Goal: Information Seeking & Learning: Learn about a topic

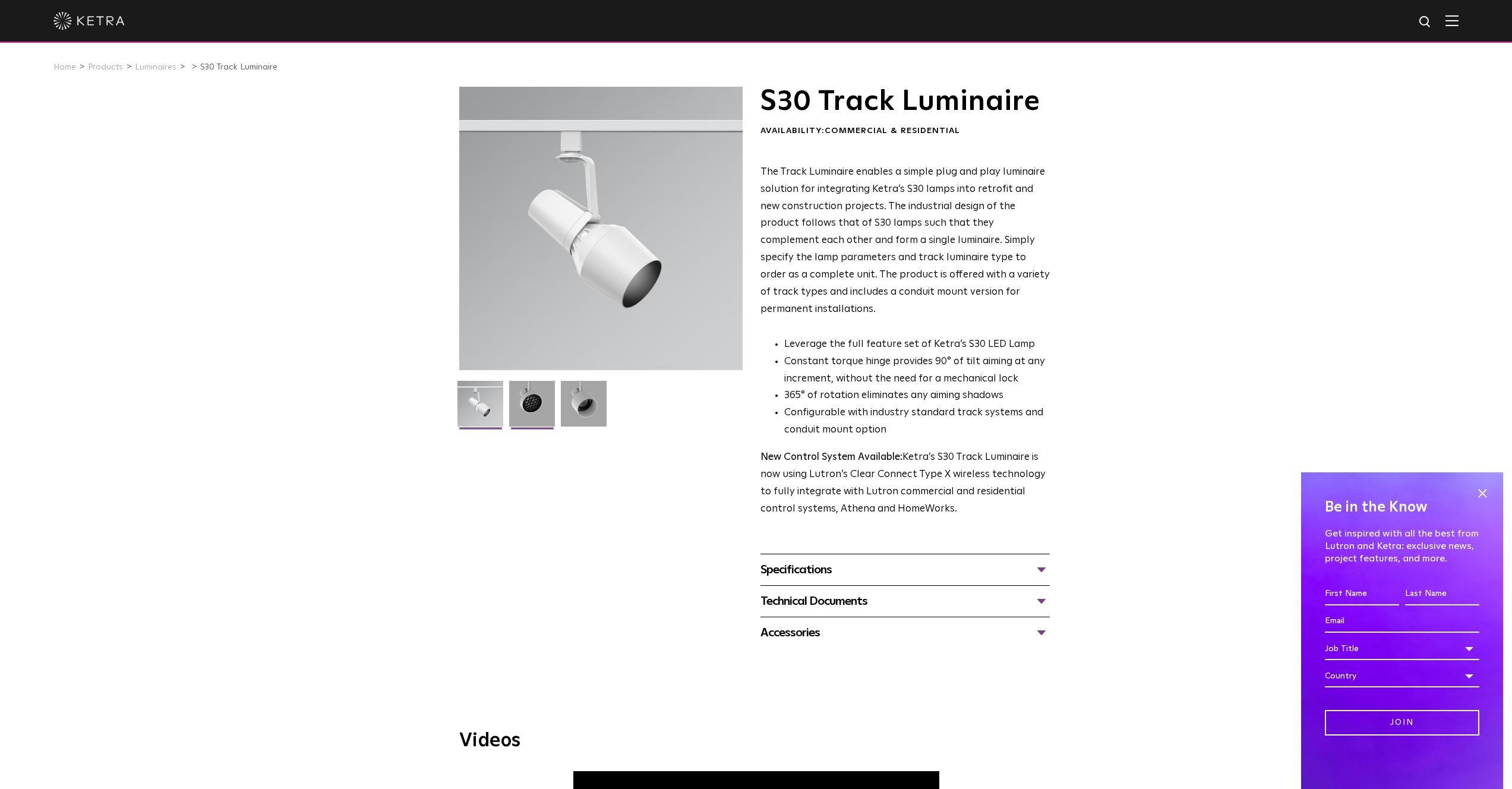
click at [524, 398] on img at bounding box center [532, 407] width 46 height 55
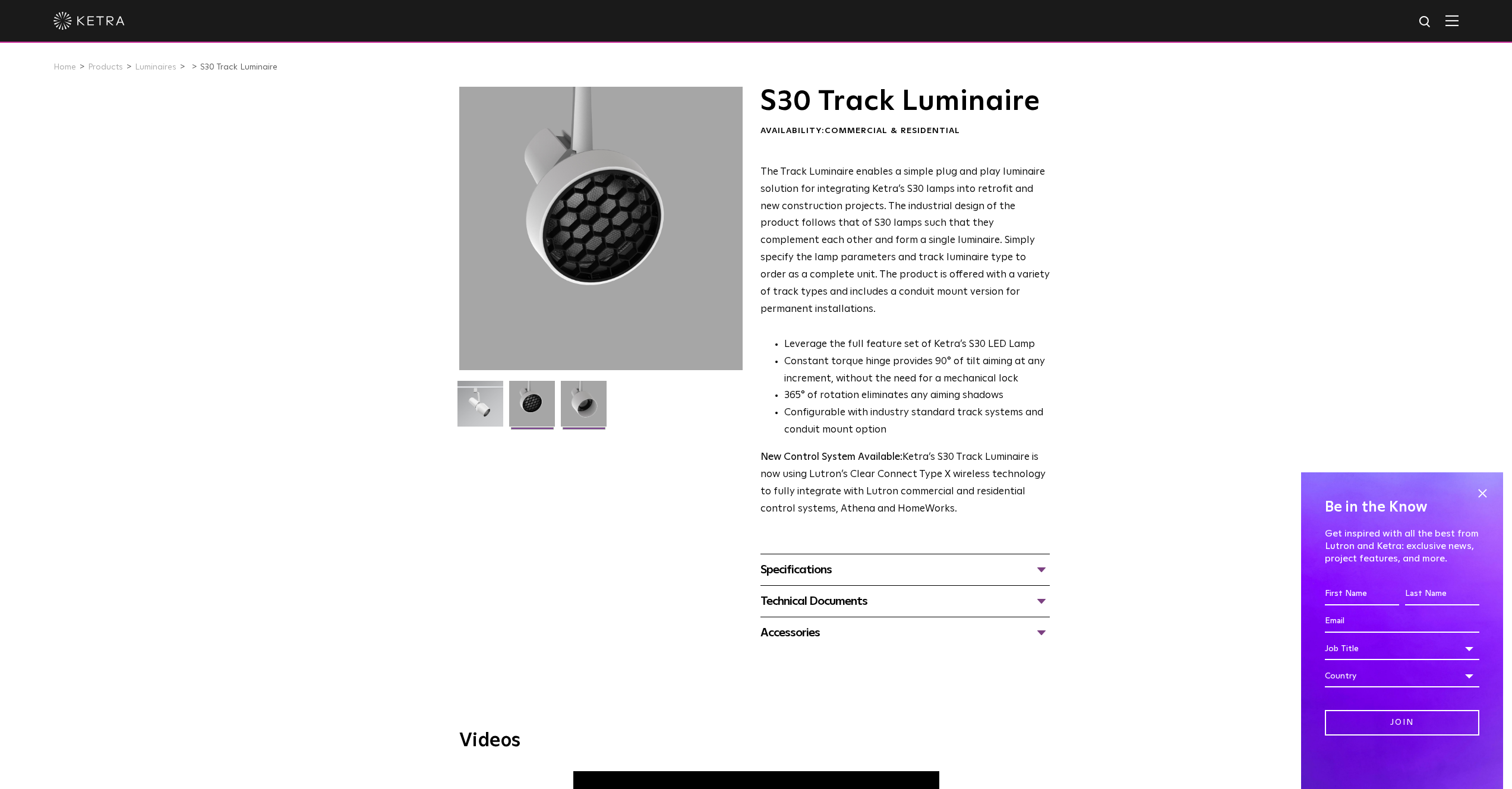
click at [599, 405] on img at bounding box center [584, 407] width 46 height 55
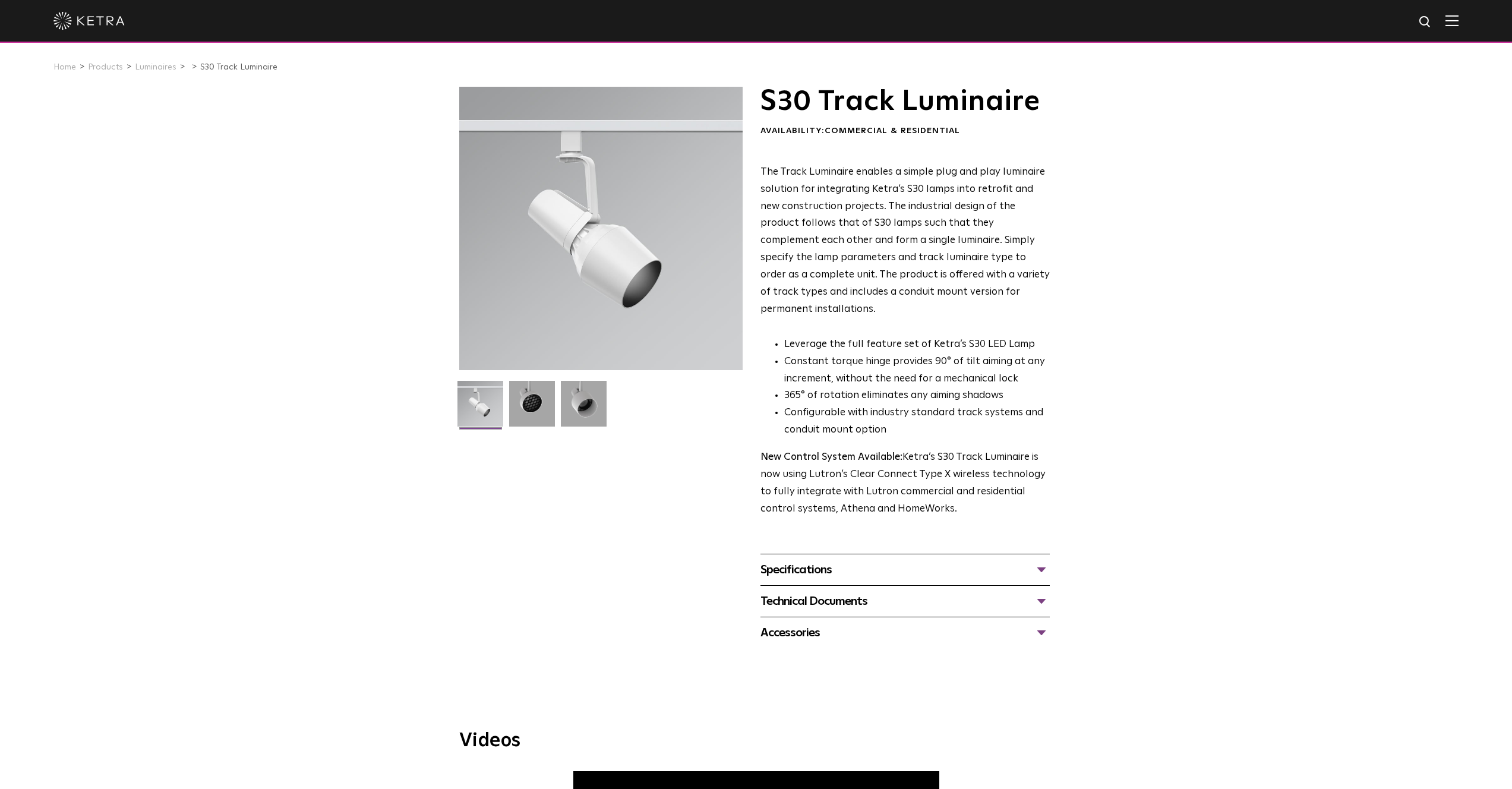
click at [888, 624] on div "Accessories" at bounding box center [905, 633] width 290 height 19
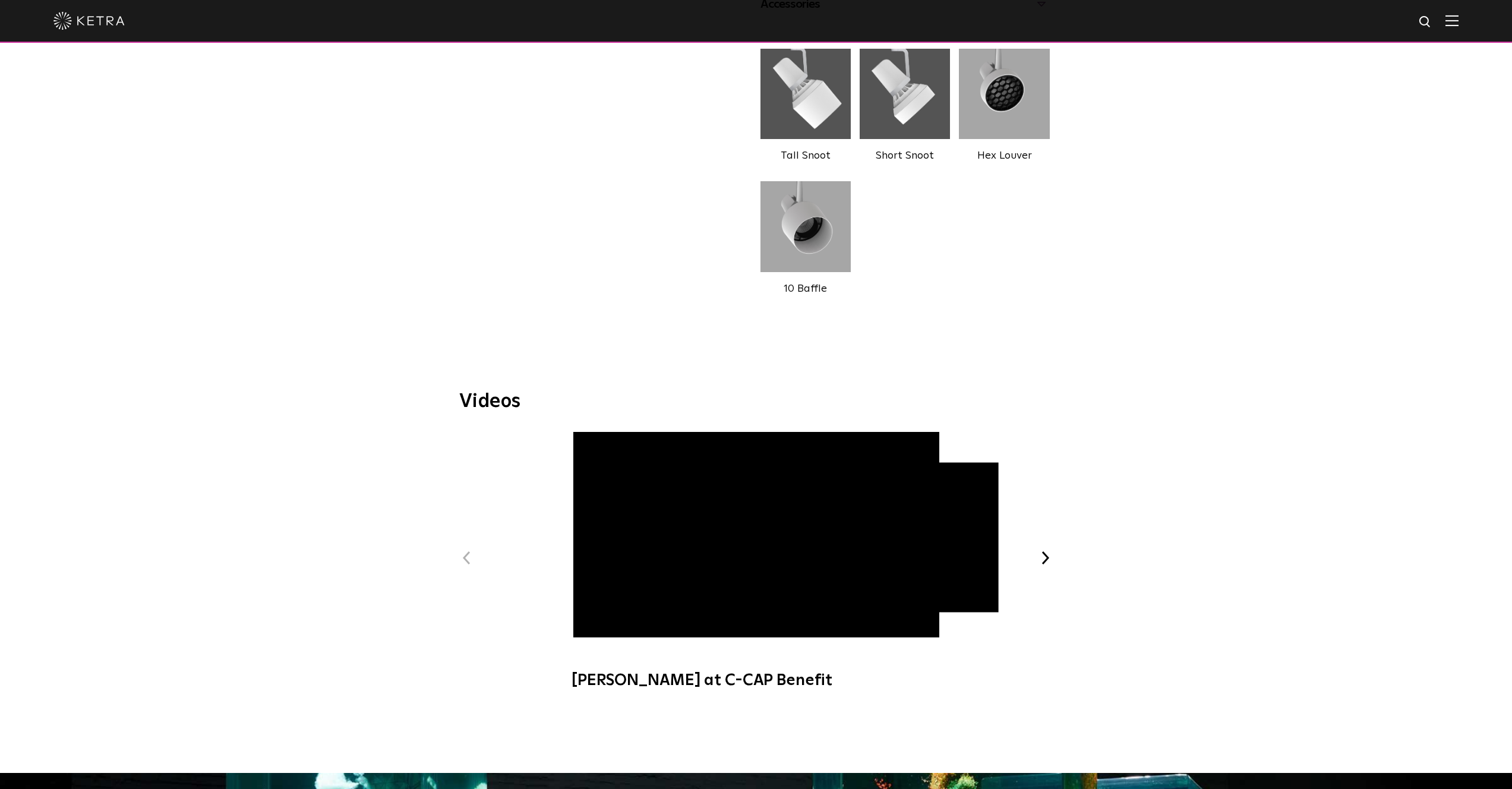
scroll to position [818, 0]
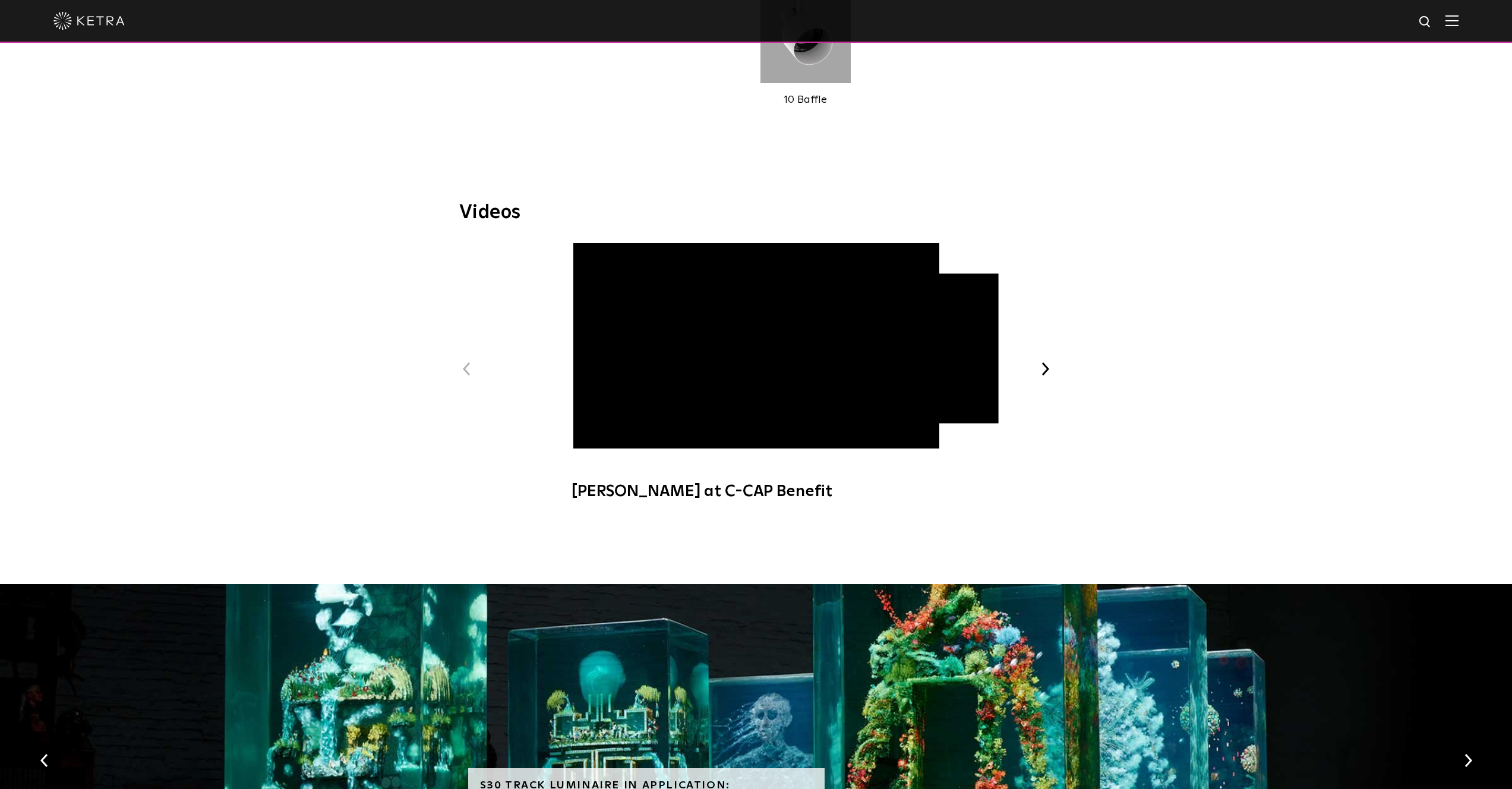
click at [1044, 362] on button "Next" at bounding box center [1046, 370] width 16 height 16
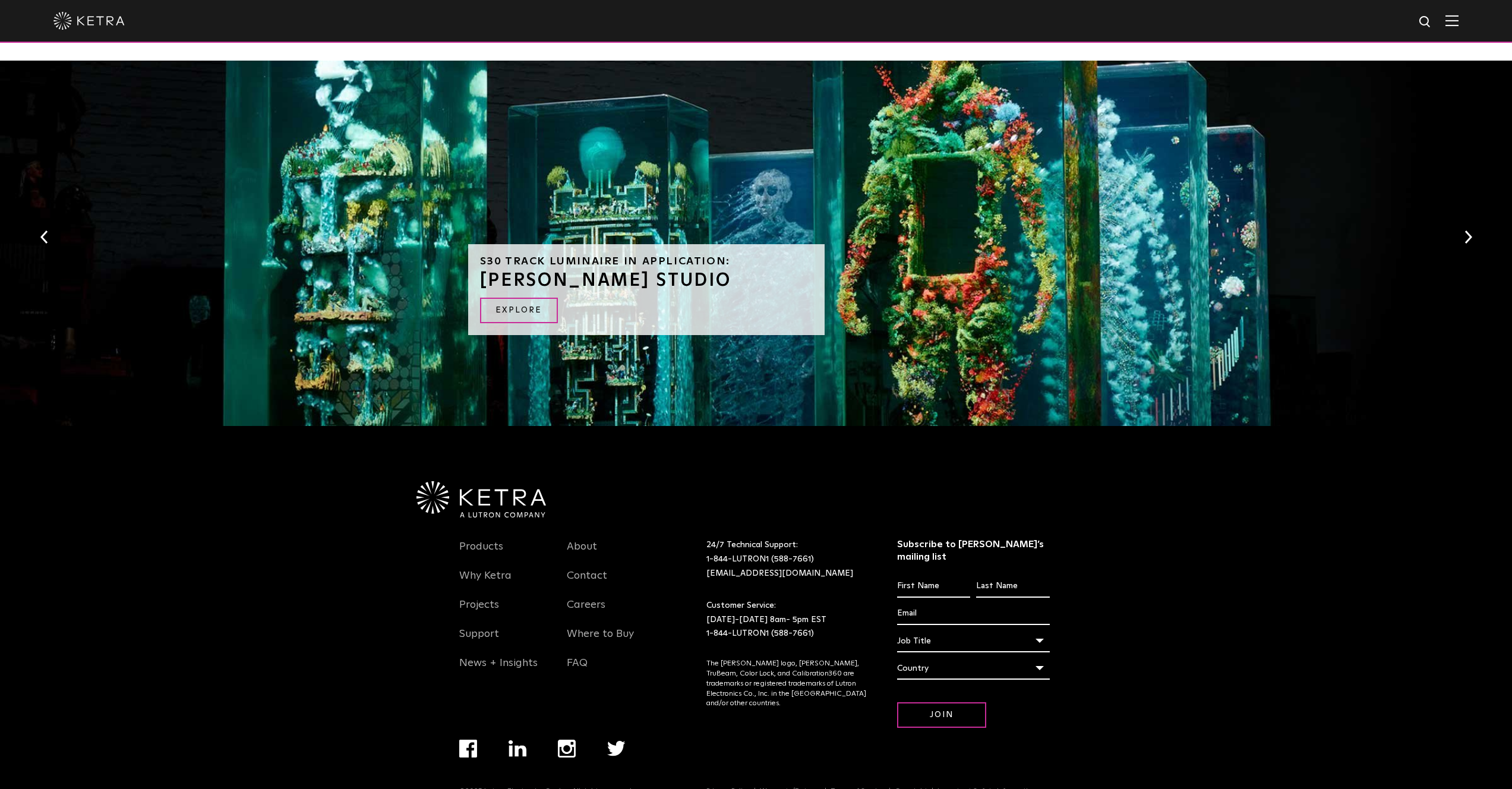
scroll to position [0, 0]
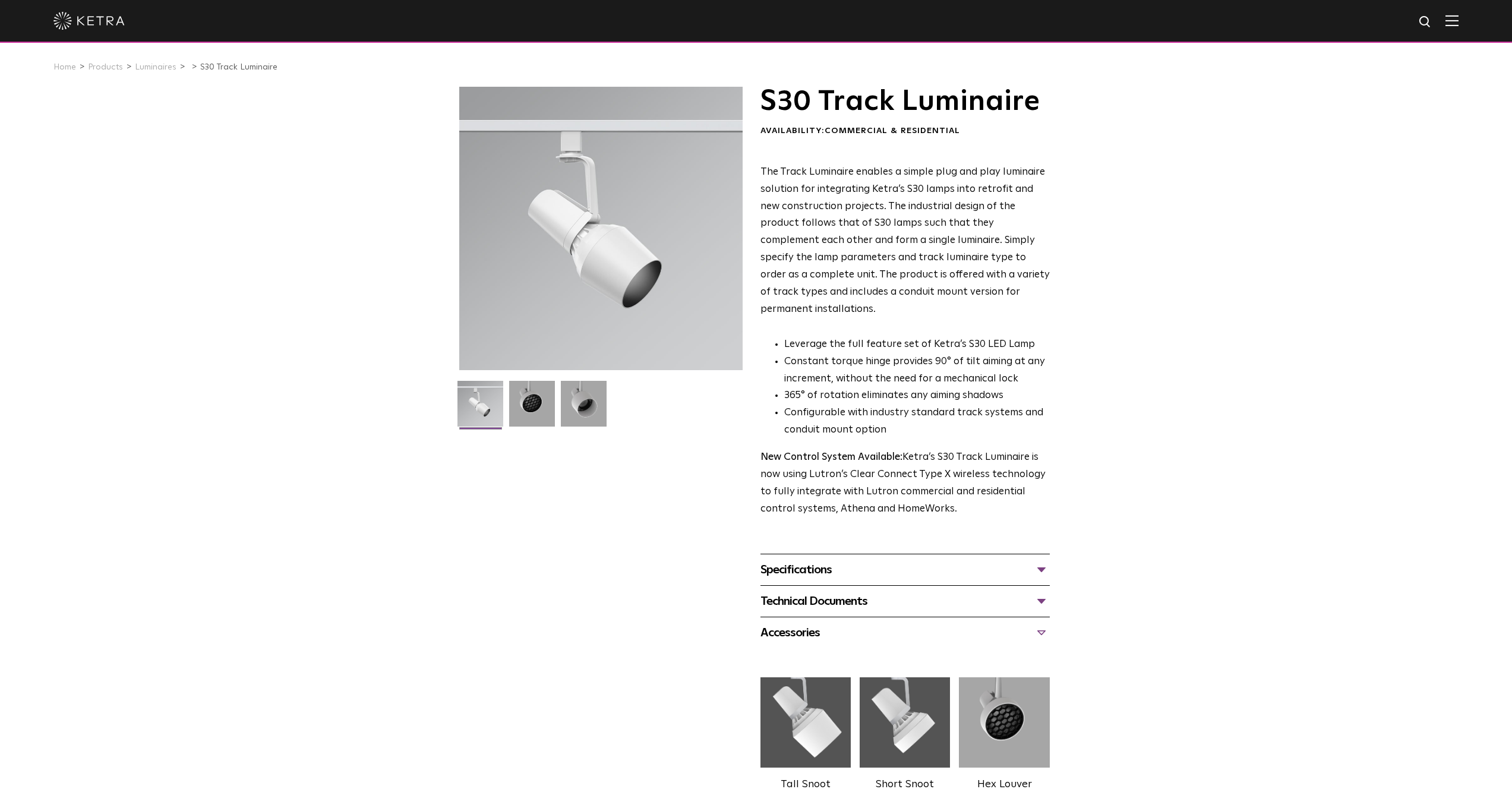
click at [896, 561] on div "Specifications" at bounding box center [905, 570] width 290 height 19
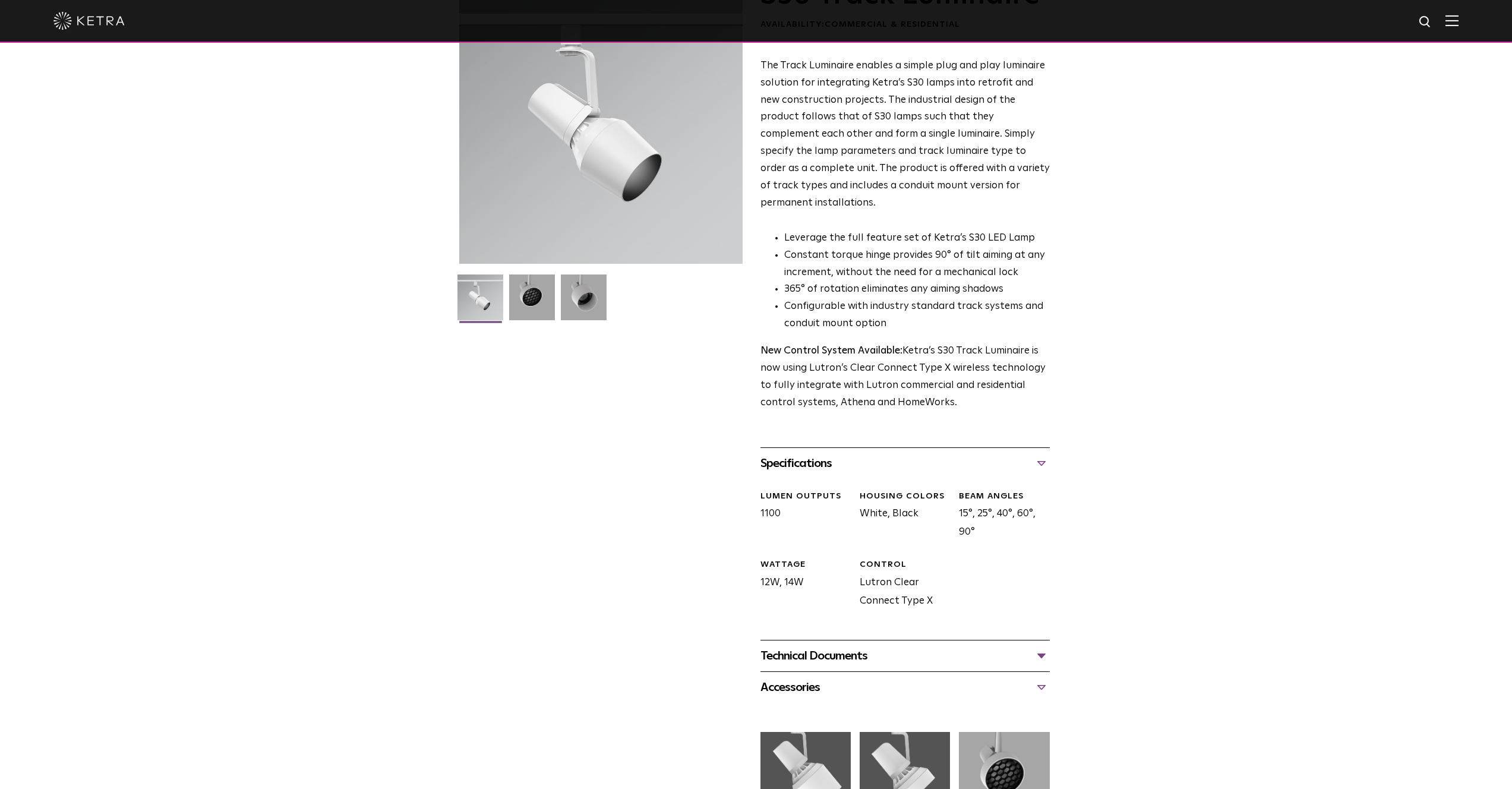
scroll to position [107, 0]
